Goal: Task Accomplishment & Management: Manage account settings

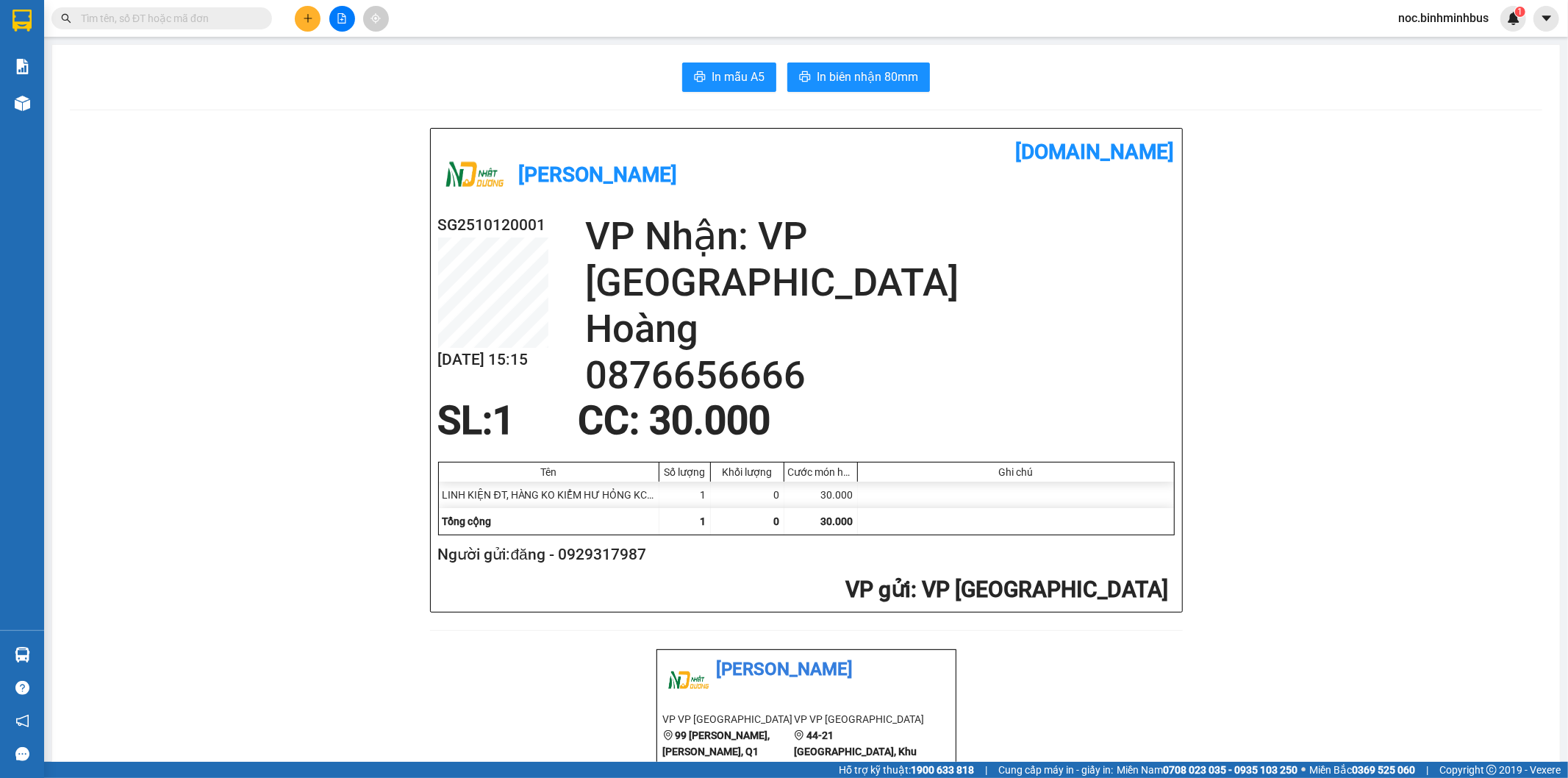
scroll to position [450, 0]
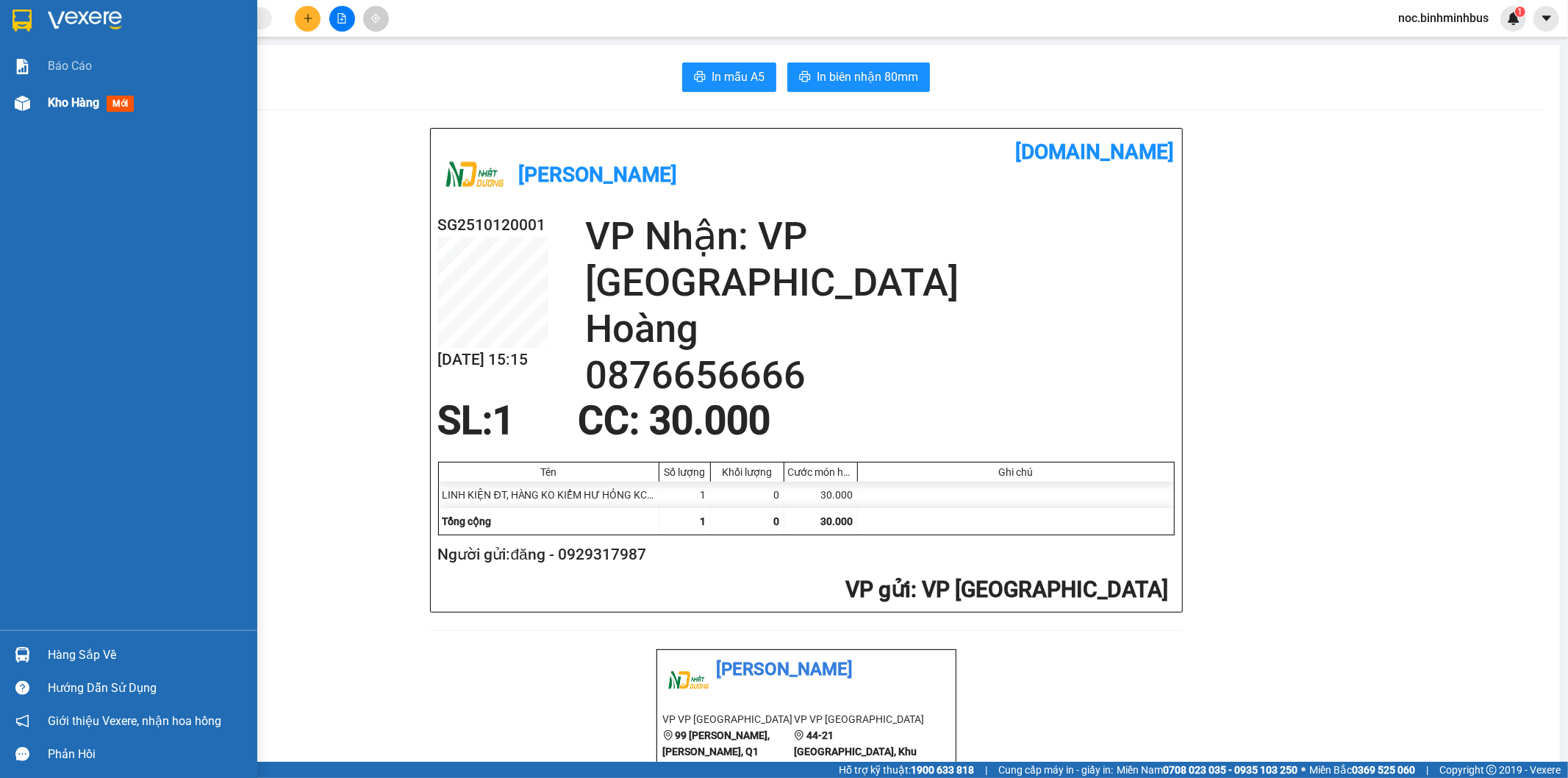
click at [75, 96] on span "Kho hàng" at bounding box center [73, 102] width 52 height 14
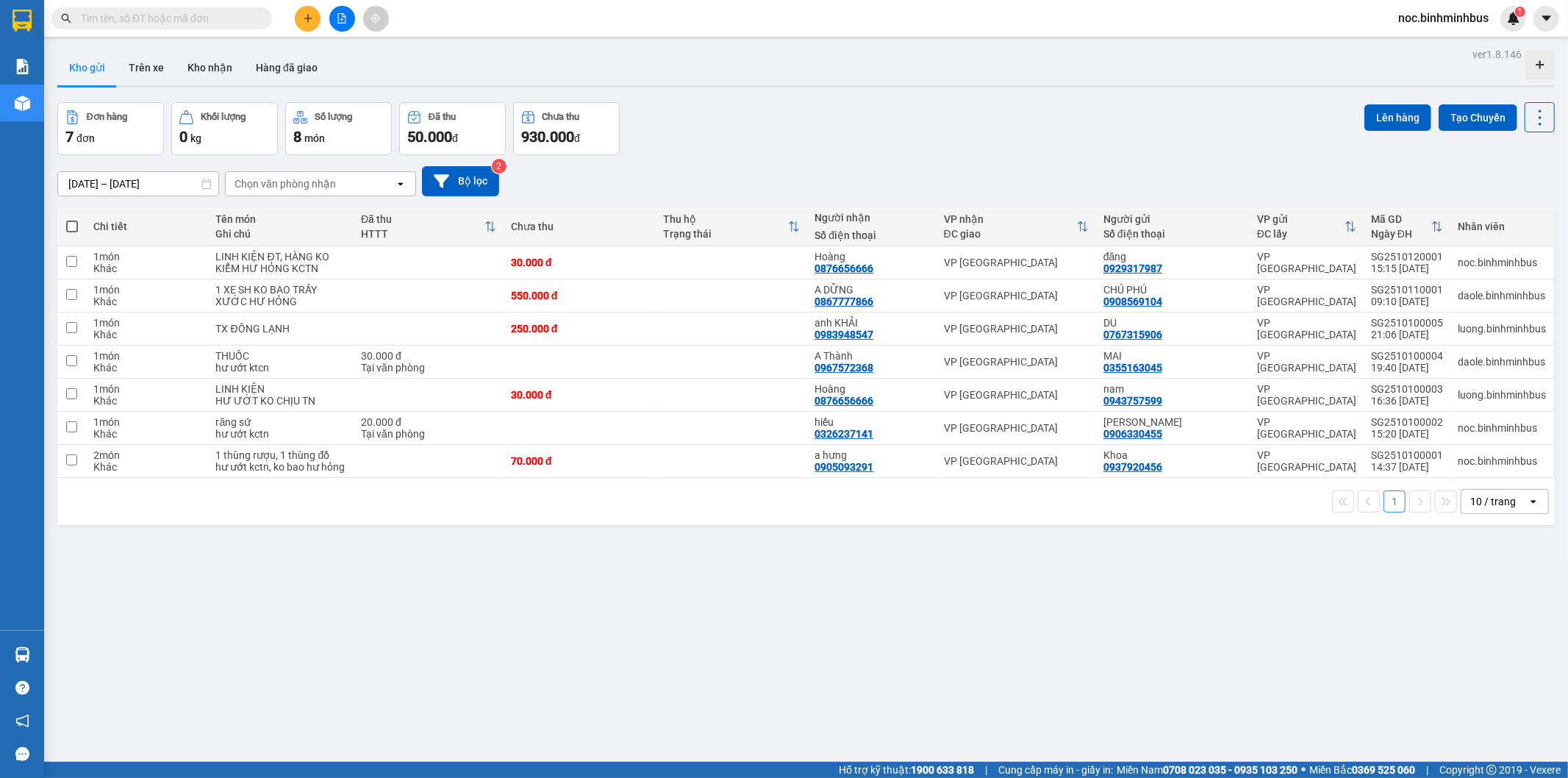
click at [1473, 16] on span "noc.binhminhbus" at bounding box center [1443, 18] width 114 height 19
click at [1412, 46] on span "Đăng xuất" at bounding box center [1451, 46] width 84 height 16
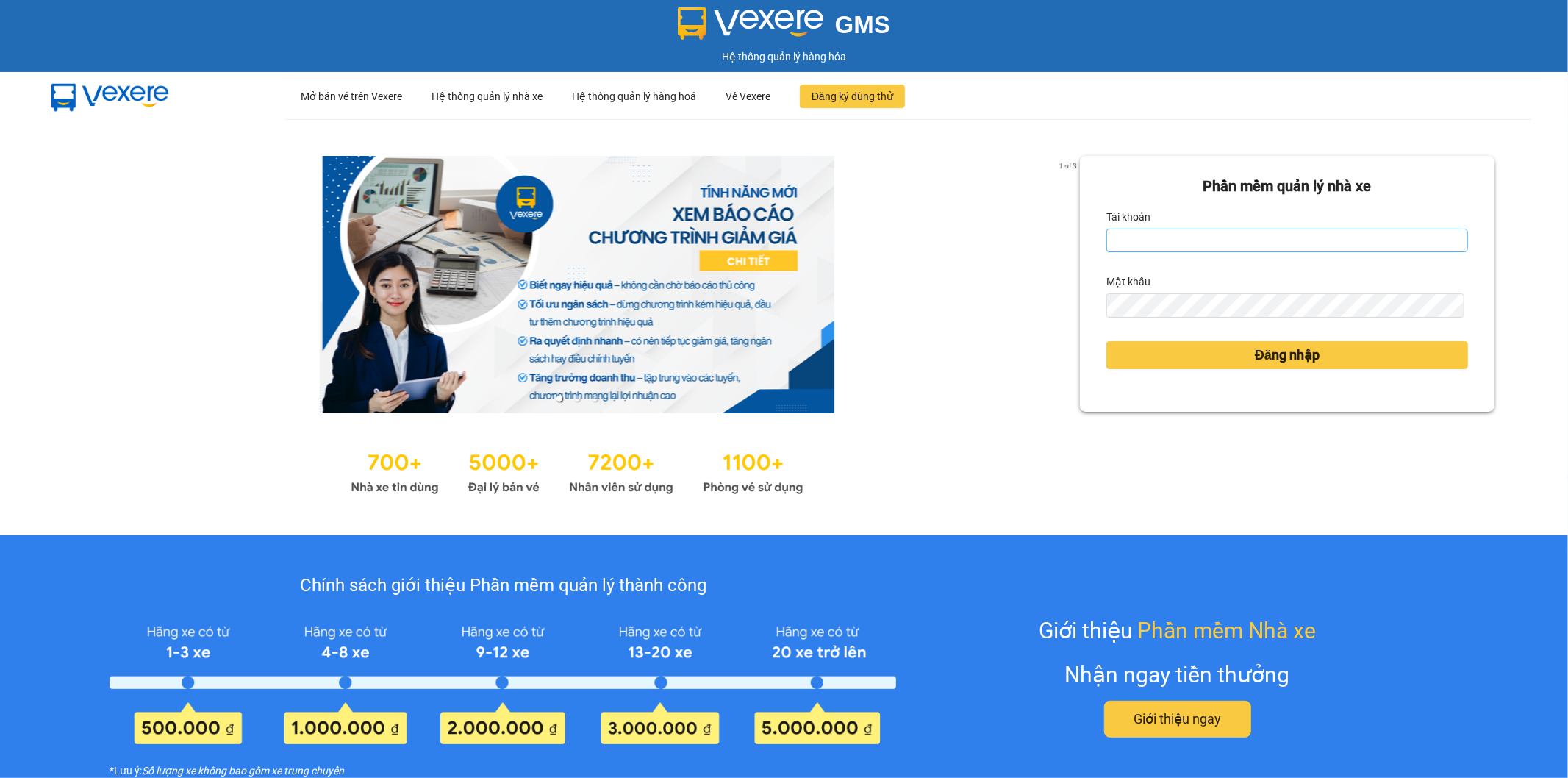
scroll to position [450, 0]
click at [1214, 230] on input "noc.binhminhbus" at bounding box center [1287, 240] width 362 height 23
type input "daole.binhminhbus"
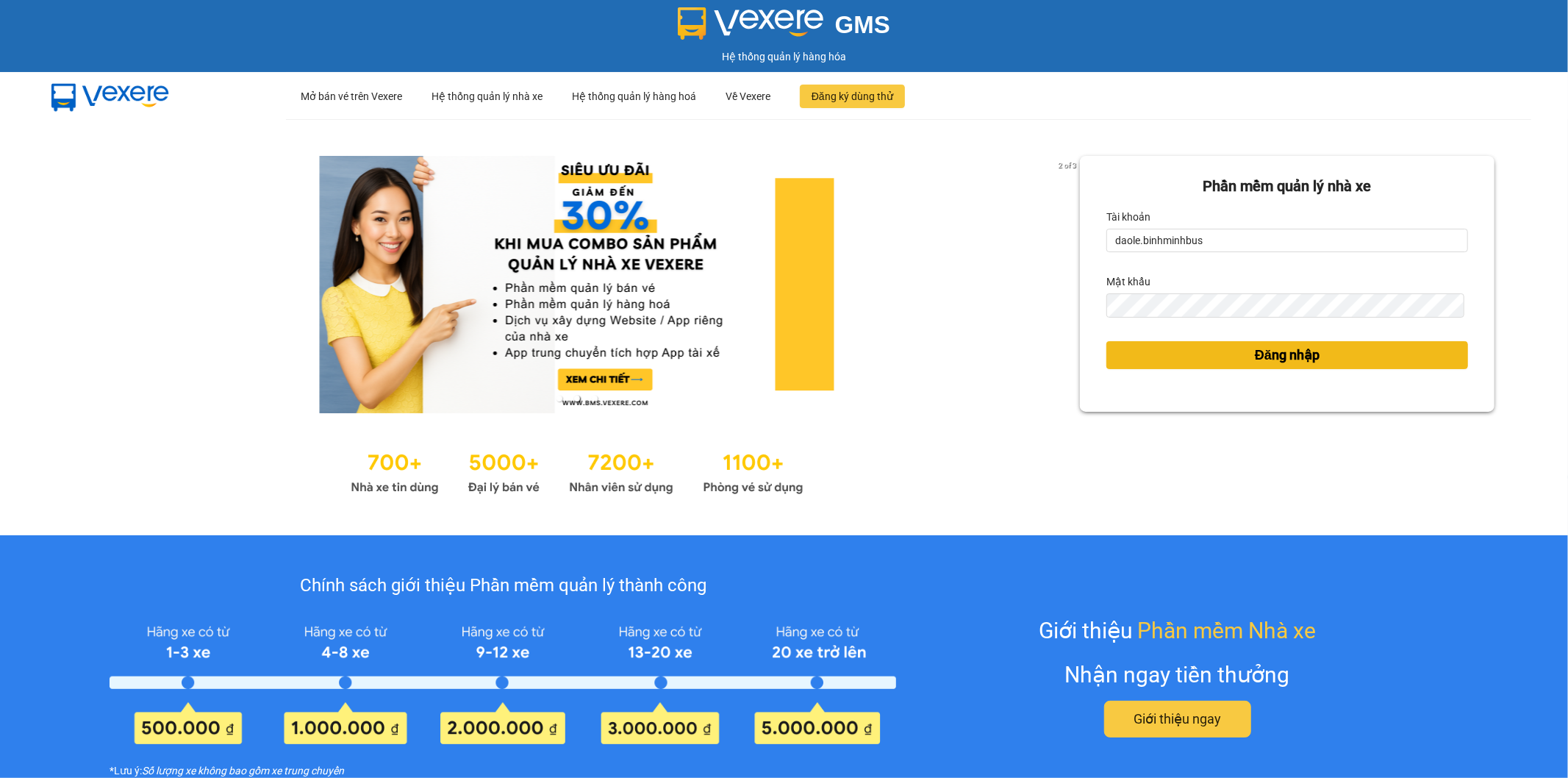
click at [1181, 361] on button "Đăng nhập" at bounding box center [1287, 354] width 362 height 28
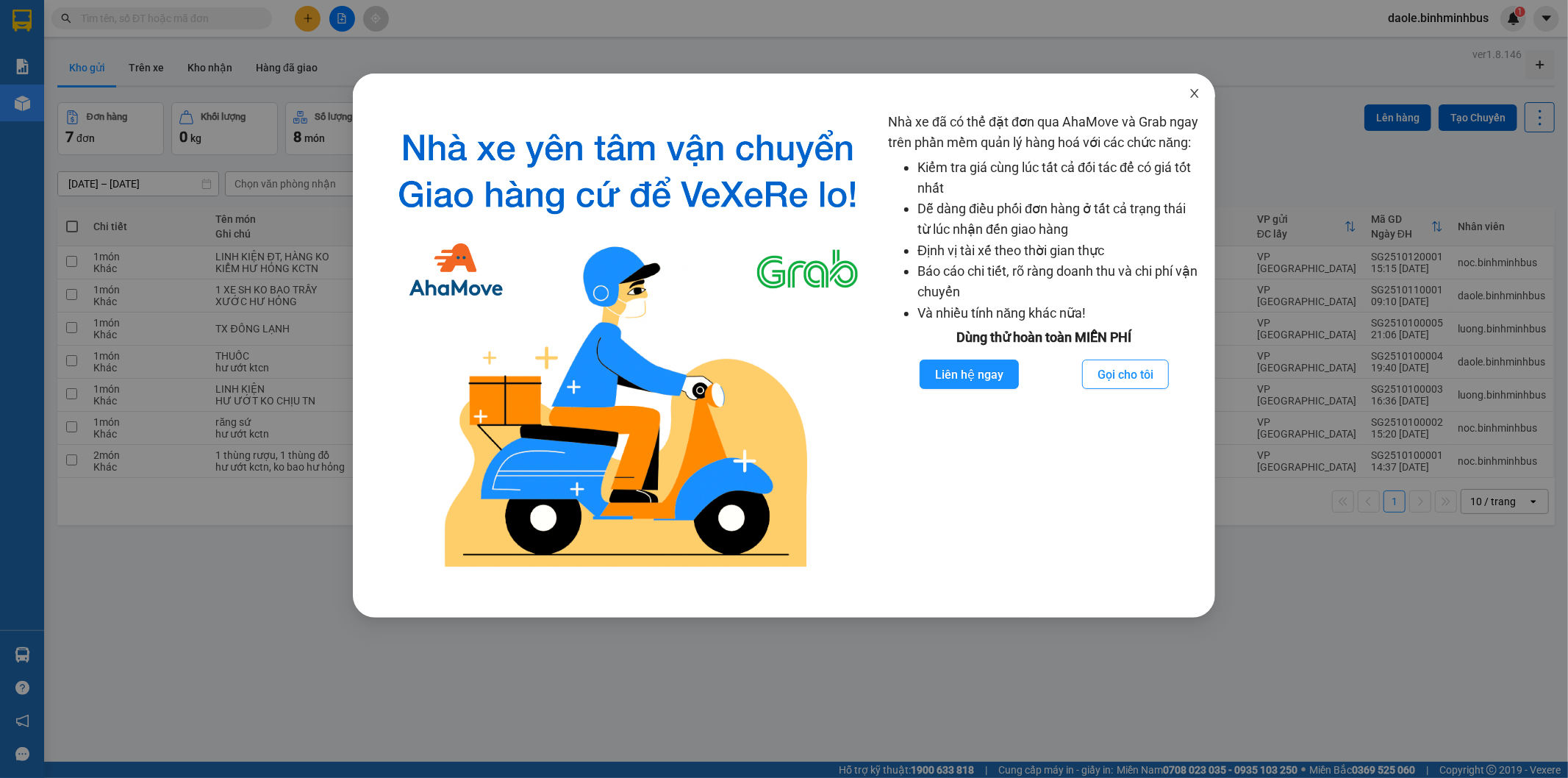
click at [1196, 87] on span "Close" at bounding box center [1194, 93] width 41 height 41
